Goal: Task Accomplishment & Management: Manage account settings

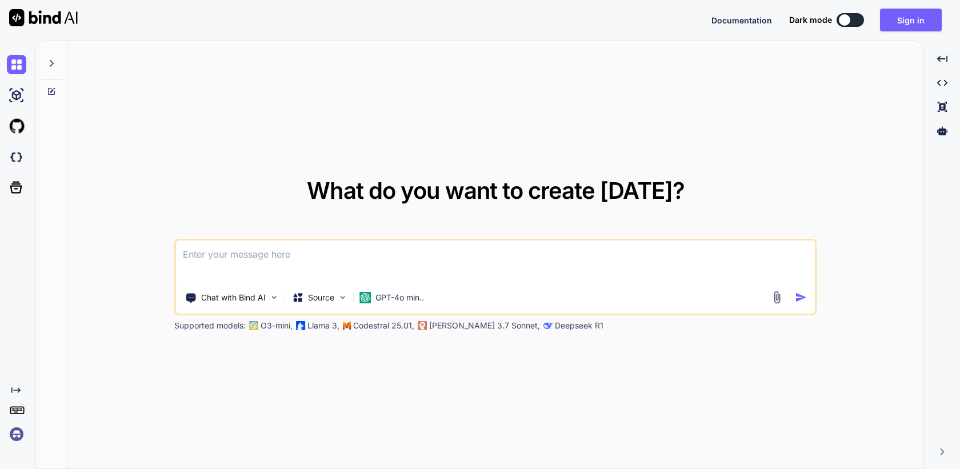
click at [11, 434] on img at bounding box center [16, 434] width 19 height 19
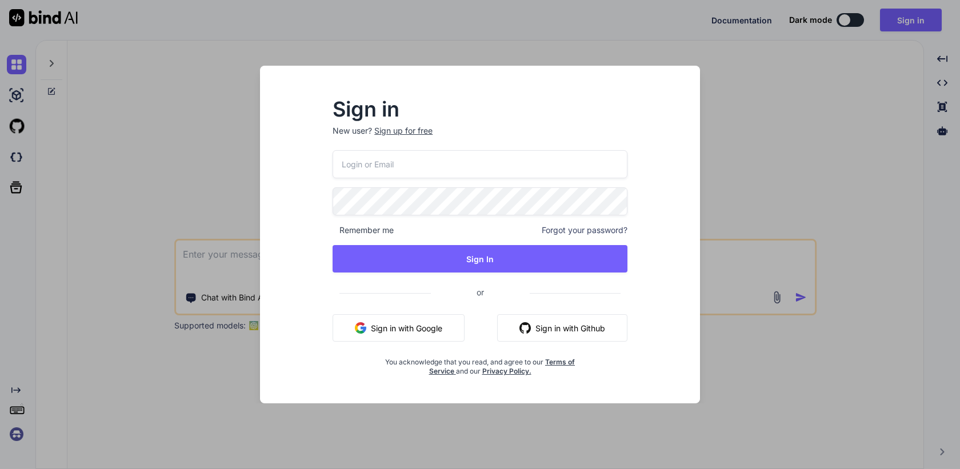
click at [415, 132] on div "Sign up for free" at bounding box center [403, 130] width 58 height 11
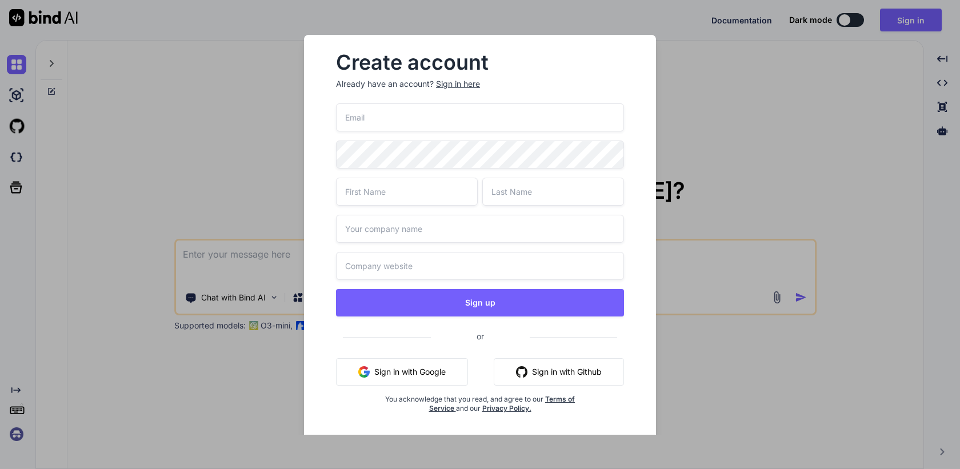
click at [247, 306] on div "Create account Already have an account? Sign in here Sign up or Sign in with Go…" at bounding box center [480, 234] width 960 height 469
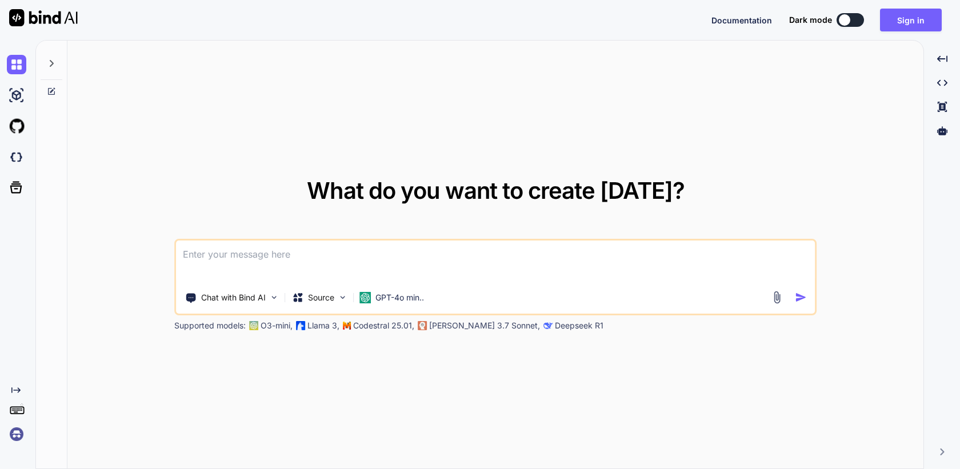
click at [10, 444] on img at bounding box center [16, 434] width 19 height 19
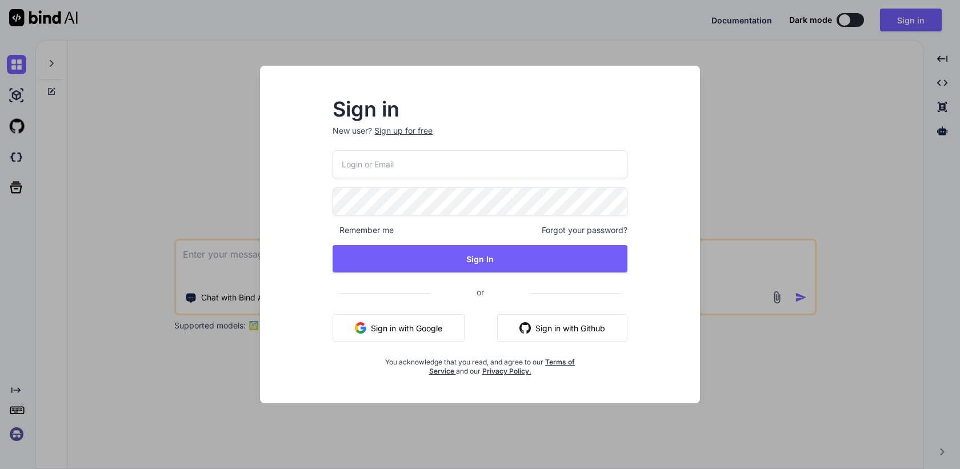
click at [366, 162] on input "email" at bounding box center [480, 164] width 295 height 28
click at [194, 427] on div "Sign in New user? Sign up for free Remember me Forgot your password? Sign In or…" at bounding box center [480, 234] width 960 height 469
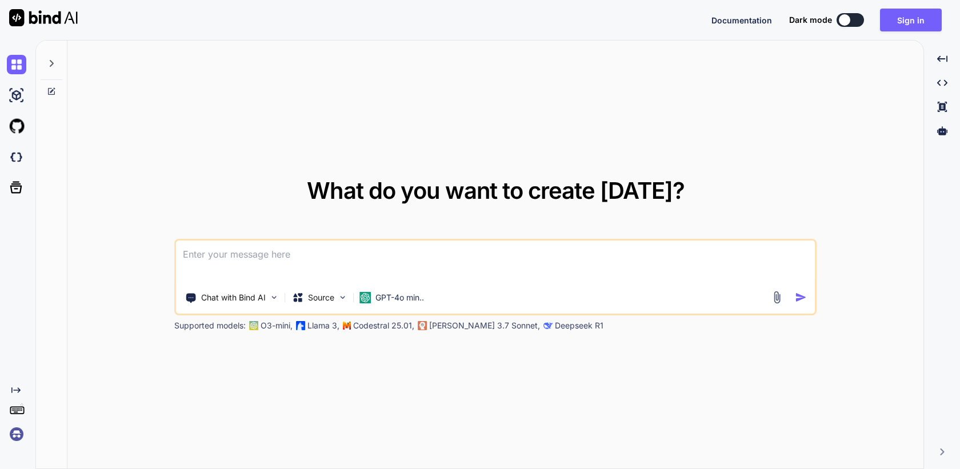
click at [16, 436] on img at bounding box center [16, 434] width 19 height 19
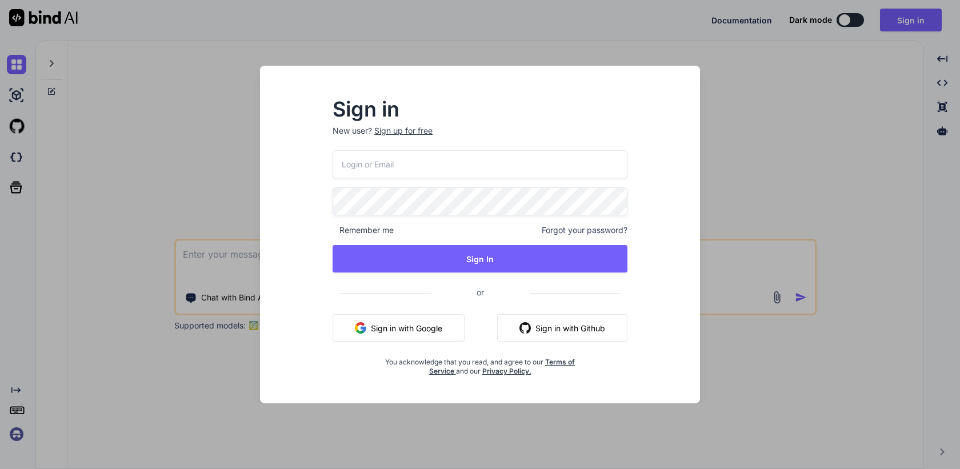
click at [416, 166] on input "email" at bounding box center [480, 164] width 295 height 28
paste input "Greg@Lirette.net"
type input "Greg@Lirette.net"
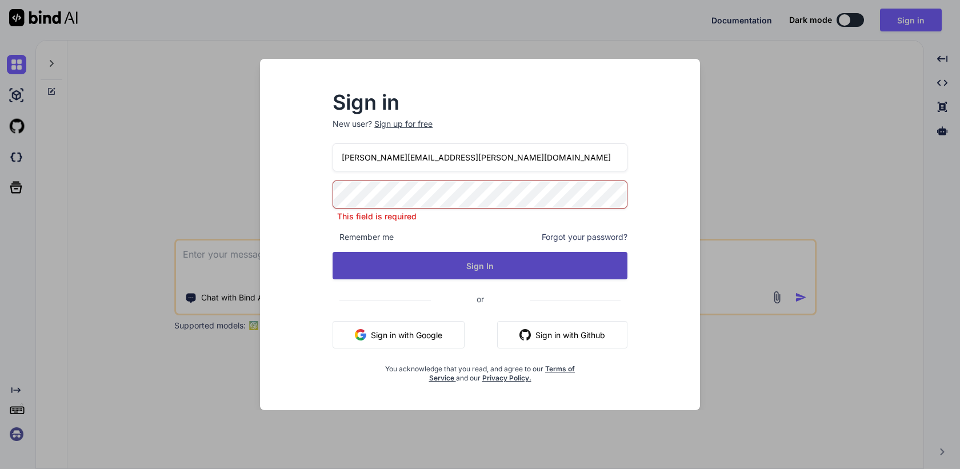
click at [482, 266] on button "Sign In" at bounding box center [480, 265] width 295 height 27
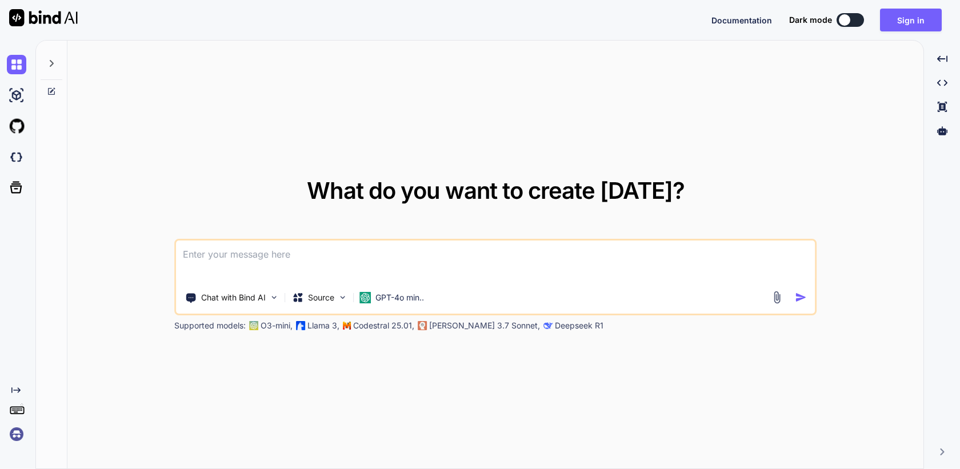
click at [16, 438] on img at bounding box center [16, 434] width 19 height 19
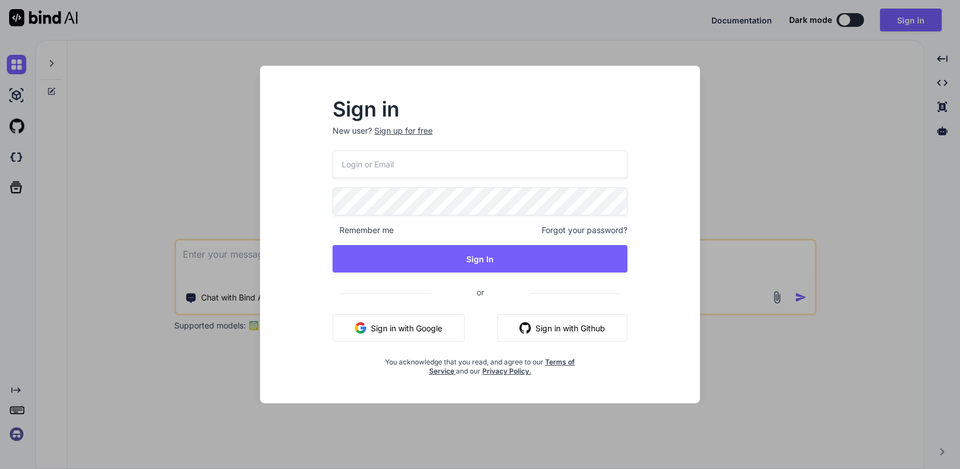
click at [410, 157] on input "email" at bounding box center [480, 164] width 295 height 28
click at [362, 234] on span "Remember me" at bounding box center [363, 230] width 61 height 11
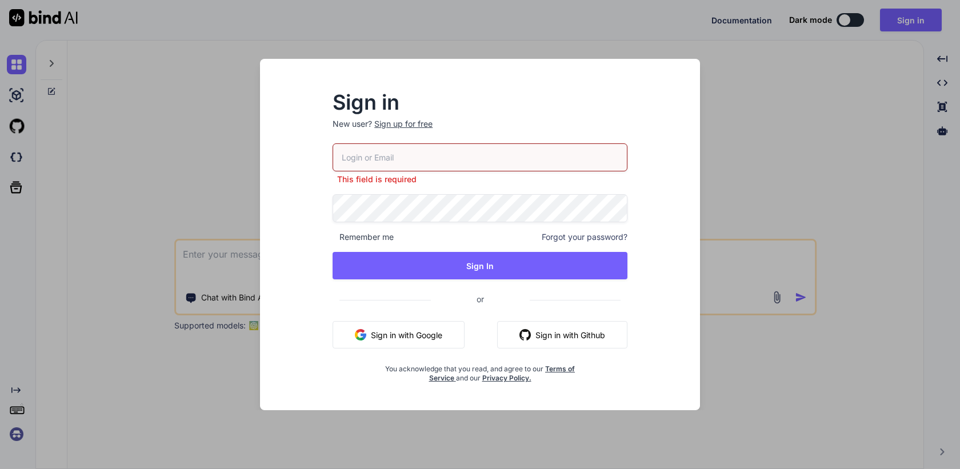
click at [412, 159] on input "email" at bounding box center [480, 157] width 295 height 28
paste input "Greg@Lirette.net"
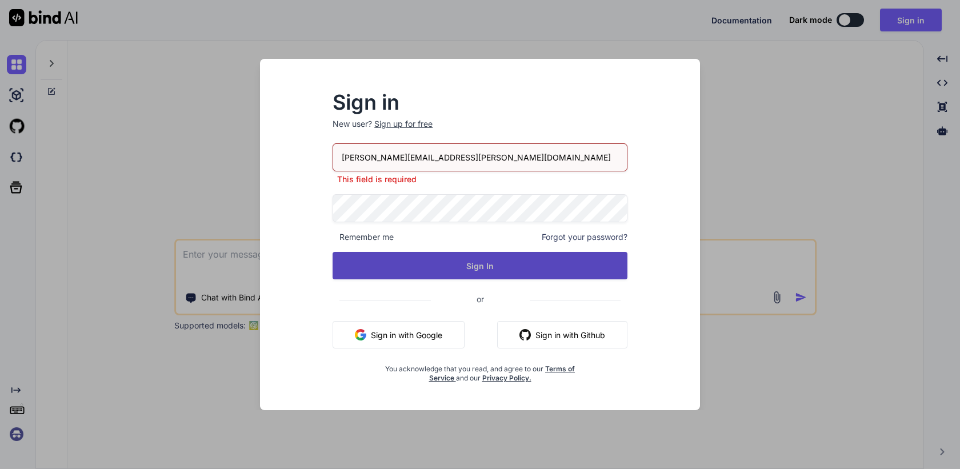
type input "Greg@Lirette.net"
click at [473, 267] on button "Sign In" at bounding box center [480, 265] width 295 height 27
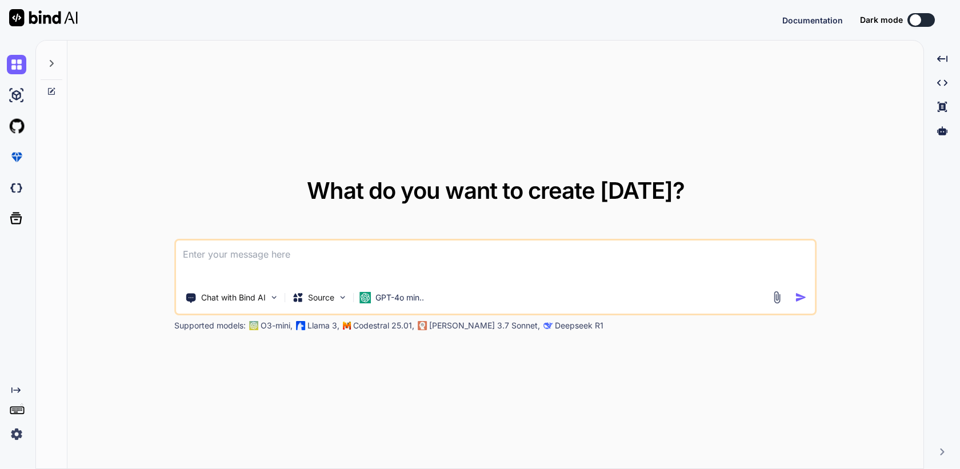
click at [16, 438] on img at bounding box center [16, 434] width 19 height 19
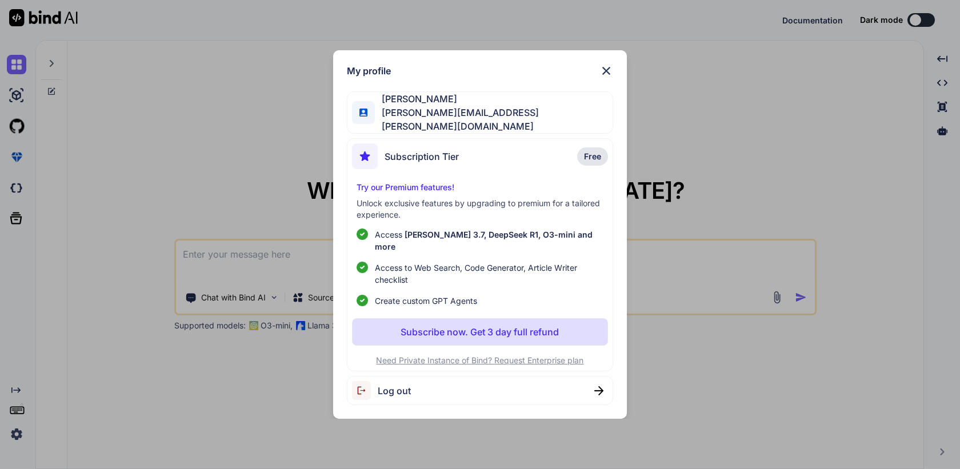
click at [157, 295] on div "My profile [PERSON_NAME] [PERSON_NAME][EMAIL_ADDRESS][PERSON_NAME][DOMAIN_NAME]…" at bounding box center [480, 234] width 960 height 469
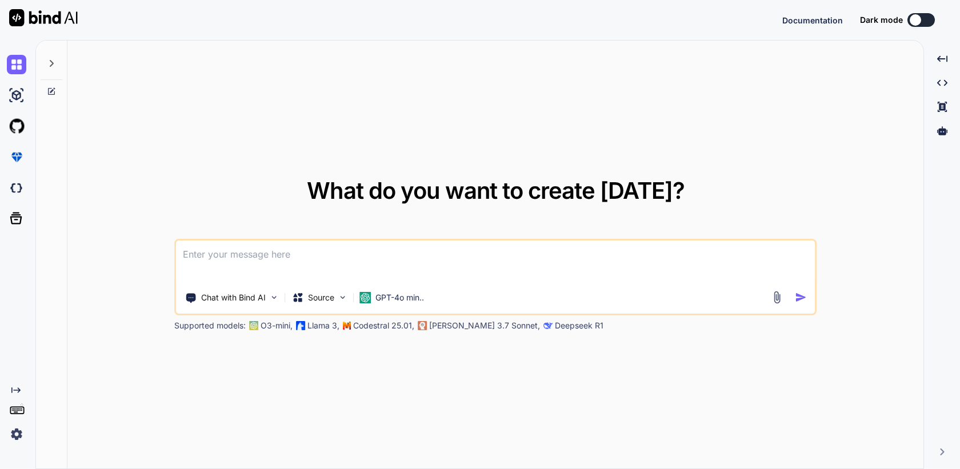
click at [15, 434] on img at bounding box center [16, 434] width 19 height 19
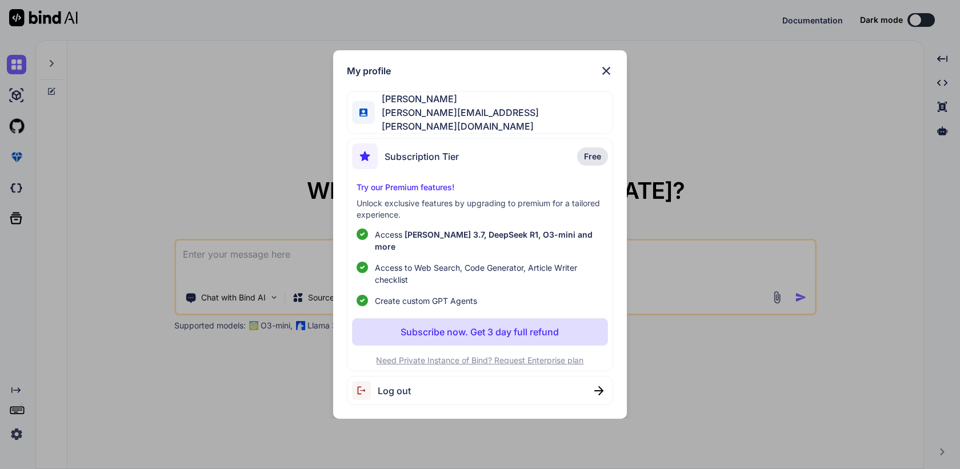
type textarea "x"
click at [148, 227] on div "My profile [PERSON_NAME] [PERSON_NAME][EMAIL_ADDRESS][PERSON_NAME][DOMAIN_NAME]…" at bounding box center [480, 234] width 960 height 469
